Goal: Task Accomplishment & Management: Manage account settings

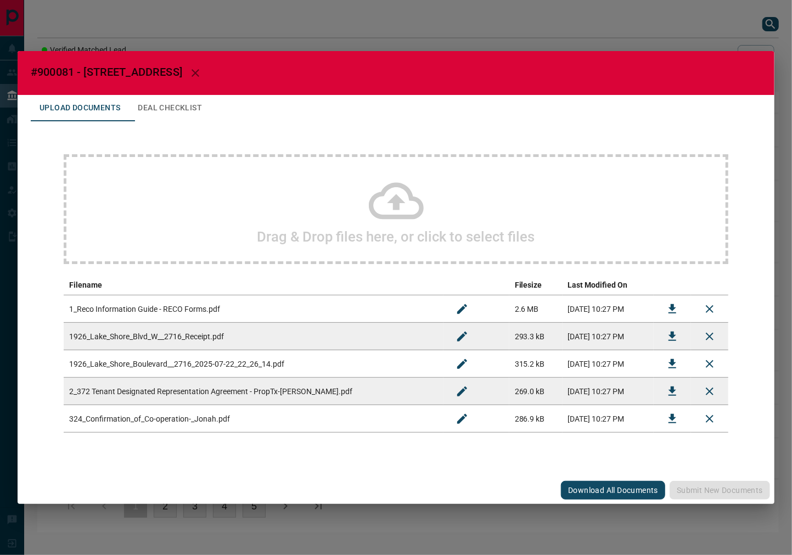
click at [49, 70] on span "#900081 - [STREET_ADDRESS]" at bounding box center [106, 71] width 151 height 13
copy span "900081"
click at [668, 363] on icon "Download" at bounding box center [671, 363] width 13 height 13
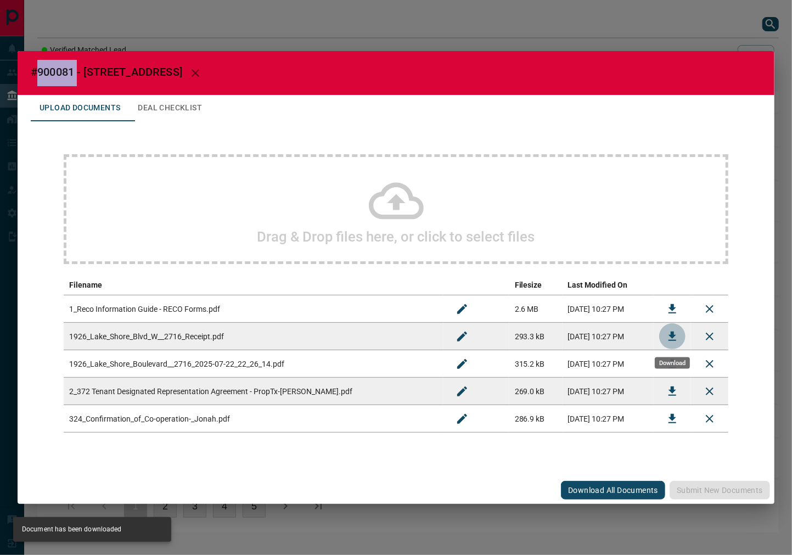
click at [677, 330] on icon "Download" at bounding box center [671, 336] width 13 height 13
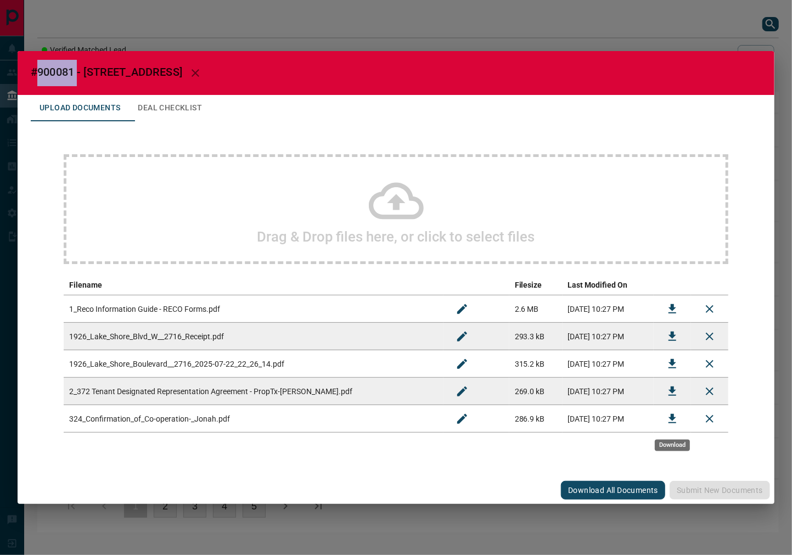
click at [677, 414] on icon "Download" at bounding box center [671, 418] width 13 height 13
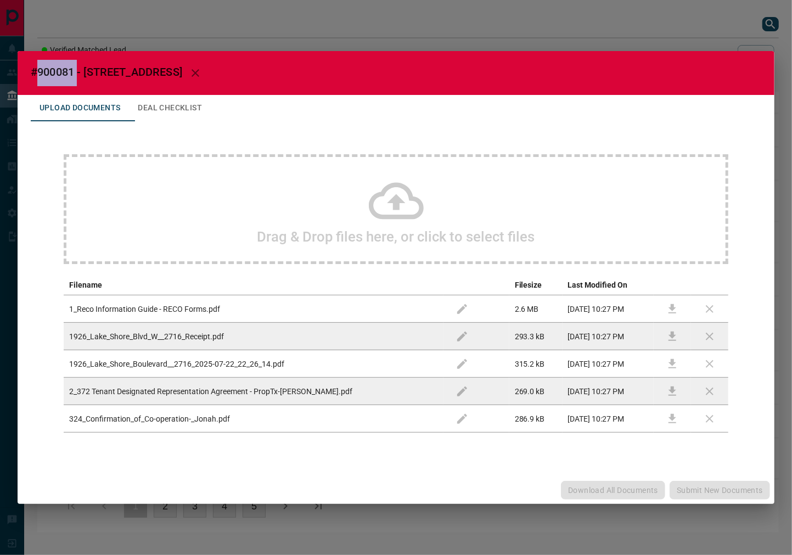
click at [193, 99] on button "Deal Checklist" at bounding box center [170, 108] width 82 height 26
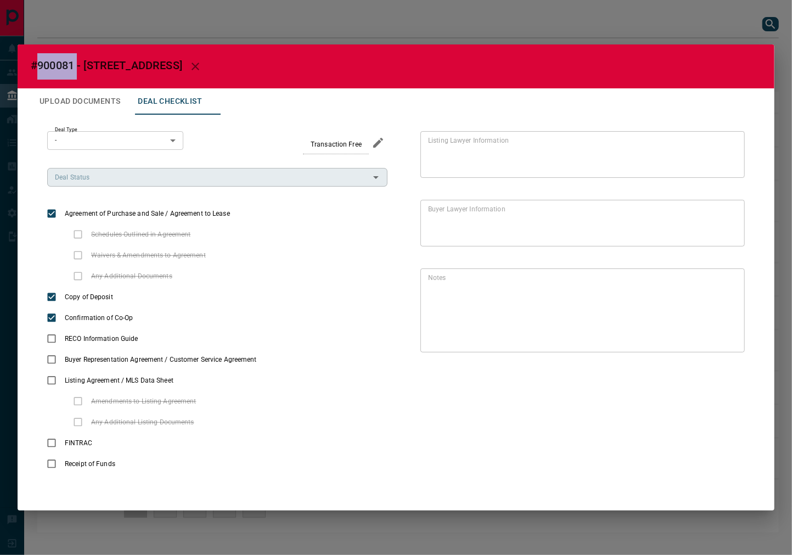
click at [127, 174] on input "Deal Status" at bounding box center [207, 177] width 315 height 12
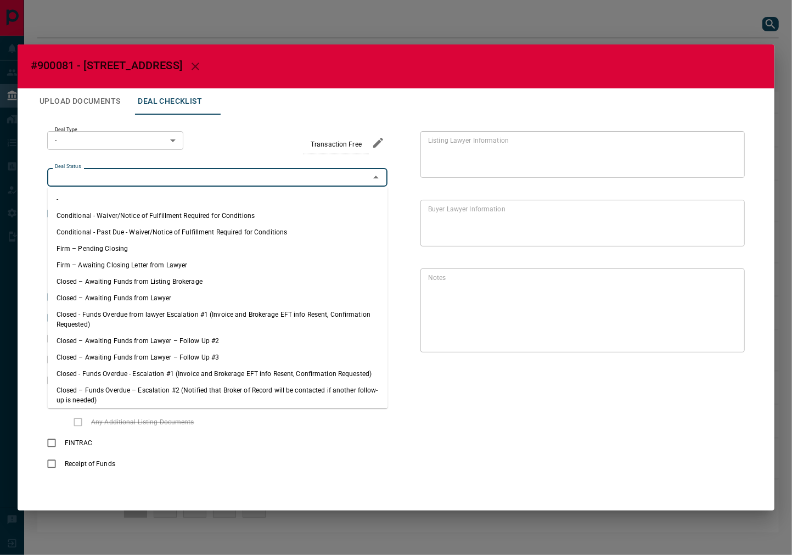
click at [154, 251] on li "Firm – Pending Closing" at bounding box center [218, 248] width 340 height 16
type input "**********"
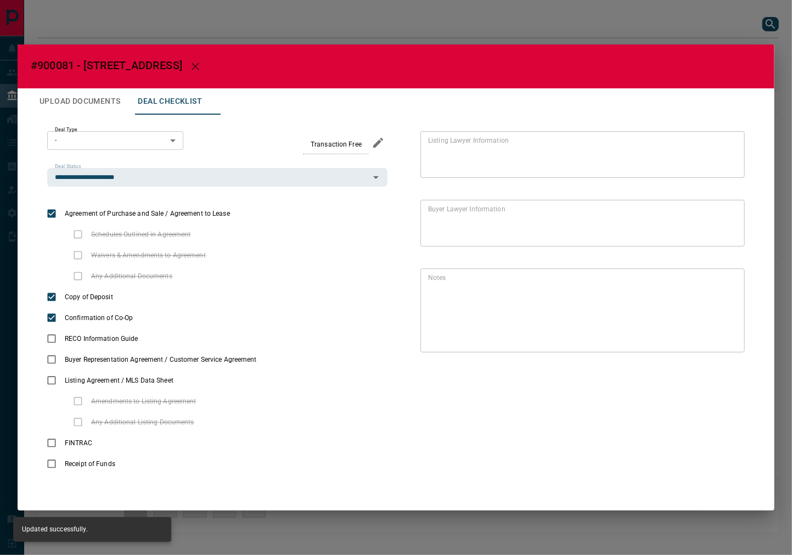
click at [148, 133] on body "Lead Transfers Leads Deals Listings Campaigns Quota Rules Agent Quotas Admin Mo…" at bounding box center [396, 271] width 792 height 543
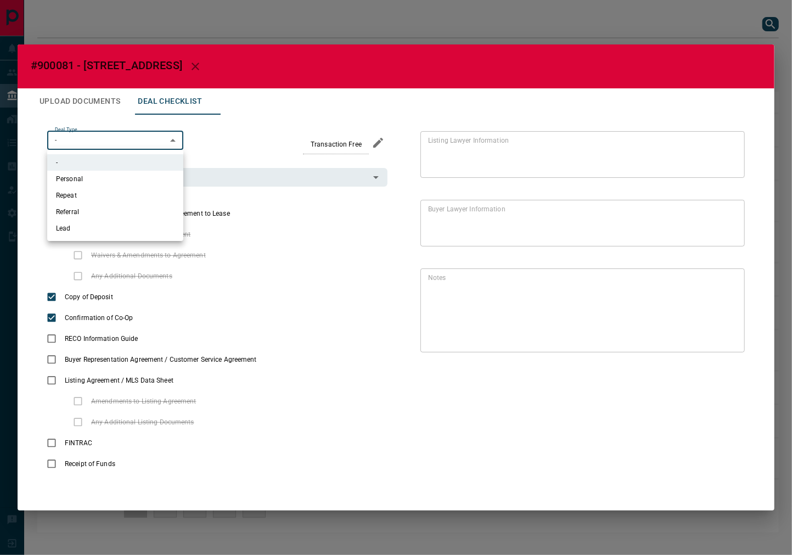
click at [128, 177] on li "Personal" at bounding box center [115, 179] width 136 height 16
type input "*"
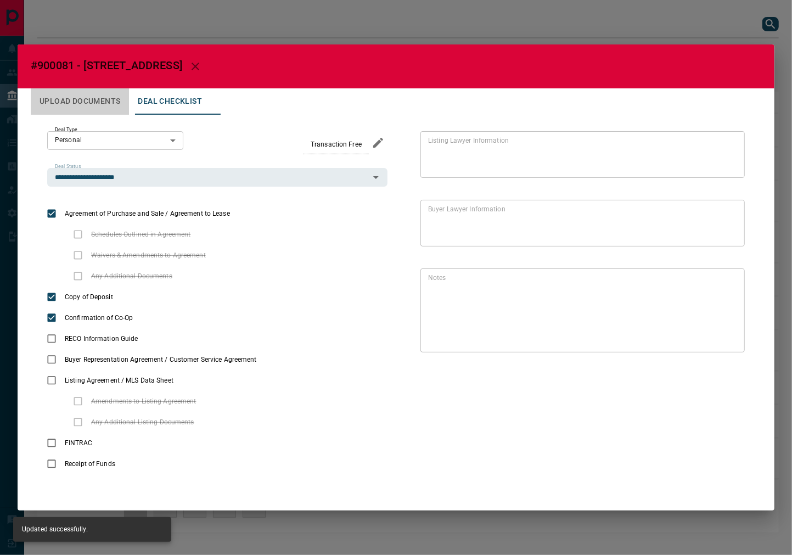
click at [103, 105] on button "Upload Documents" at bounding box center [80, 101] width 98 height 26
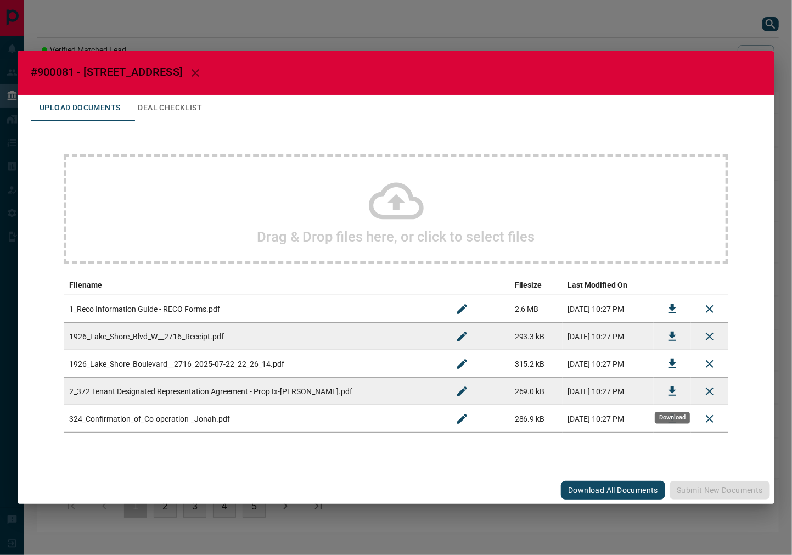
click at [671, 392] on icon "Download" at bounding box center [672, 390] width 8 height 9
click at [665, 312] on icon "Download" at bounding box center [671, 308] width 13 height 13
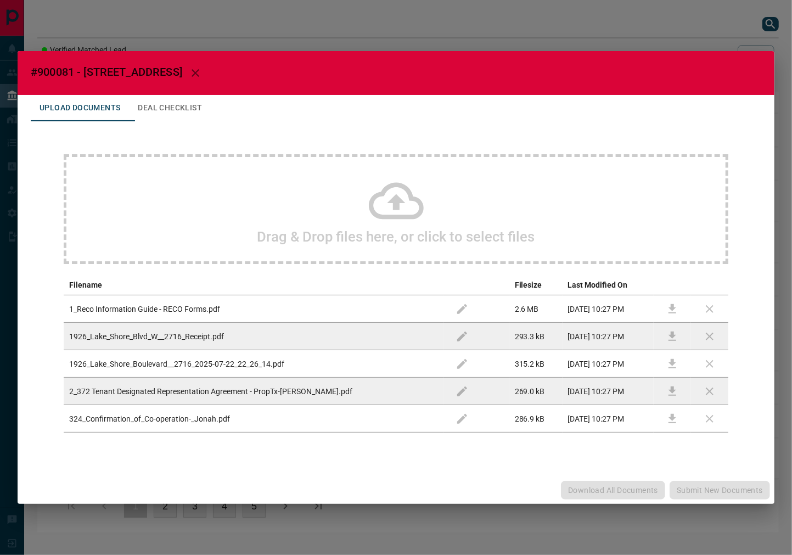
click at [192, 105] on button "Deal Checklist" at bounding box center [170, 108] width 82 height 26
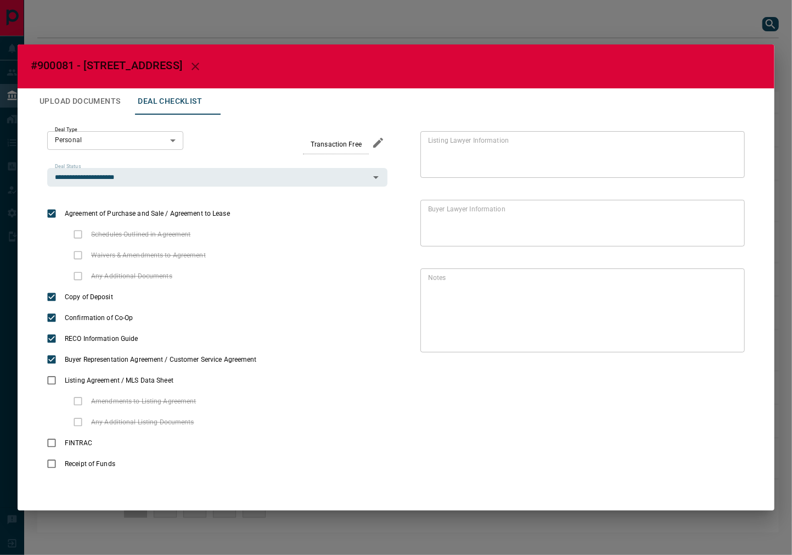
click at [101, 112] on button "Upload Documents" at bounding box center [80, 101] width 98 height 26
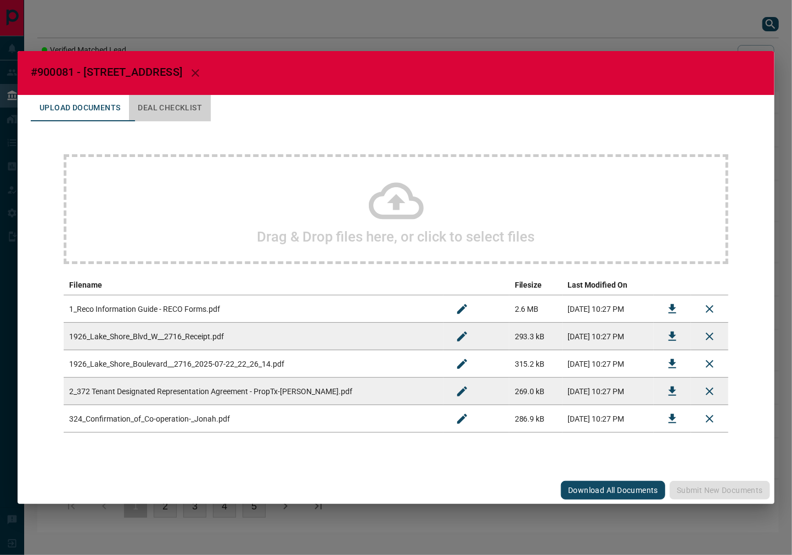
click at [189, 99] on button "Deal Checklist" at bounding box center [170, 108] width 82 height 26
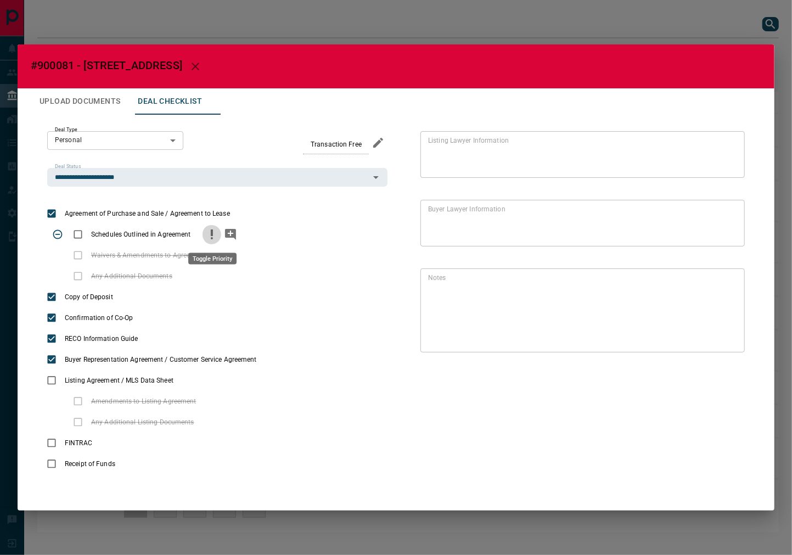
click at [213, 232] on icon "priority" at bounding box center [211, 234] width 13 height 13
click at [224, 232] on icon "add note" at bounding box center [230, 234] width 13 height 13
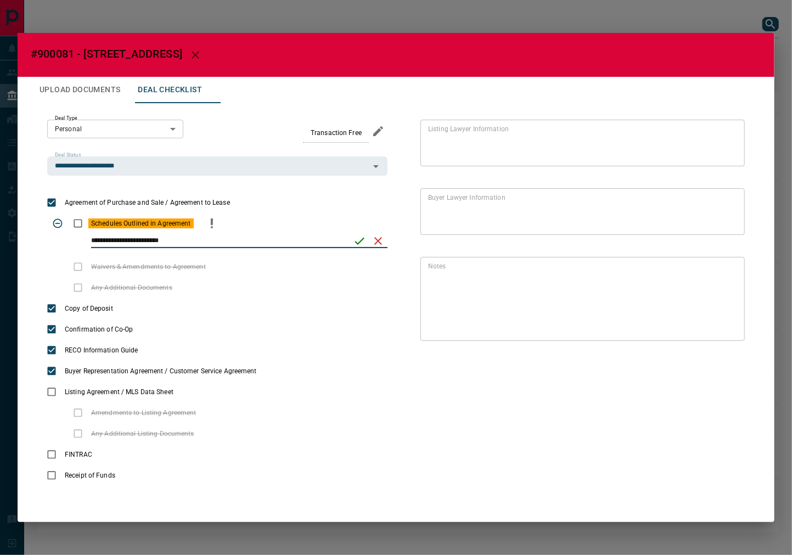
type input "**********"
click at [353, 243] on icon "save" at bounding box center [359, 240] width 13 height 13
